Goal: Download file/media

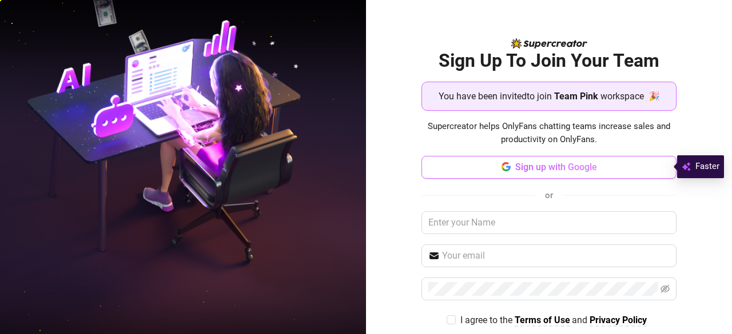
click at [523, 170] on span "Sign up with Google" at bounding box center [556, 167] width 82 height 11
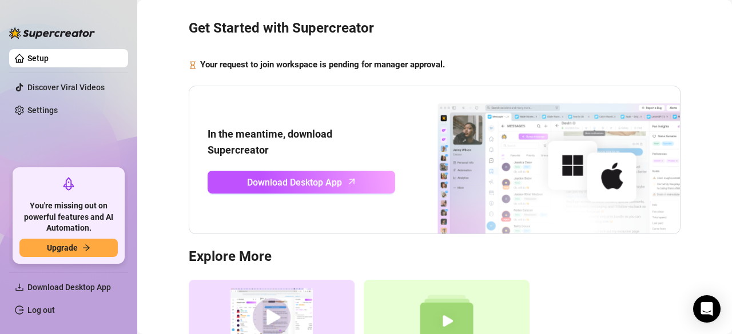
scroll to position [11, 0]
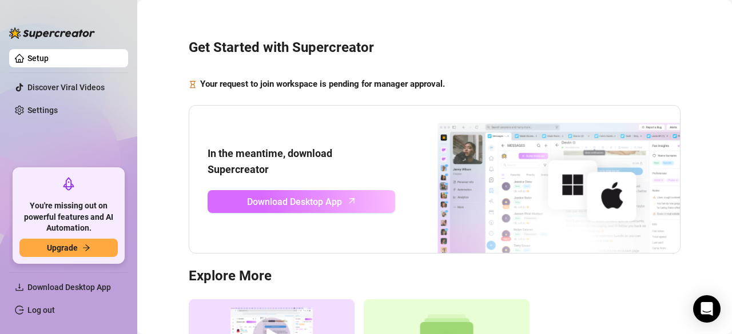
click at [332, 204] on span "Download Desktop App" at bounding box center [294, 202] width 95 height 14
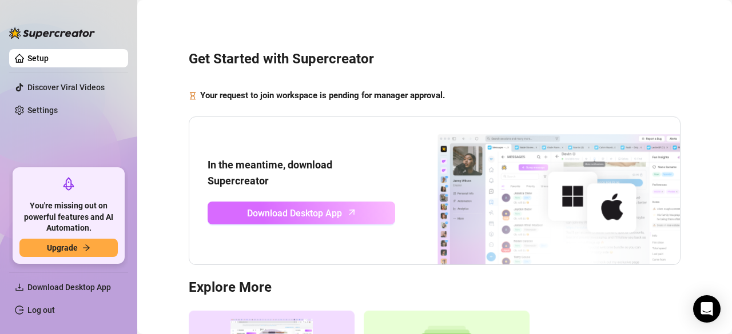
click at [293, 214] on span "Download Desktop App" at bounding box center [294, 213] width 95 height 14
